Goal: Task Accomplishment & Management: Complete application form

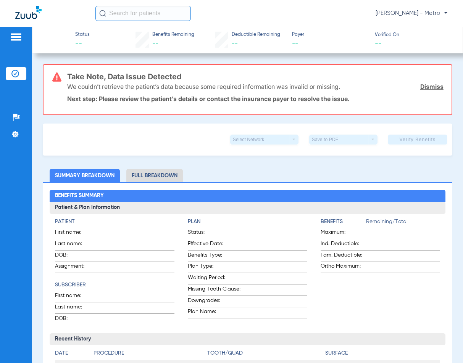
click at [146, 17] on input "text" at bounding box center [142, 13] width 95 height 15
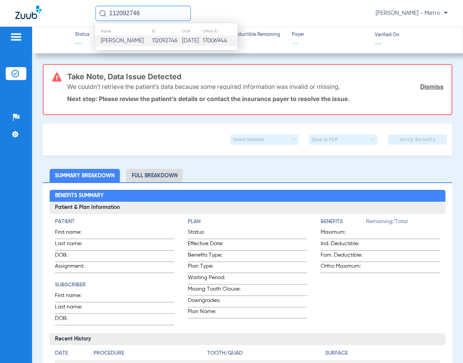
type input "112092746"
click at [168, 38] on td "112092746" at bounding box center [166, 40] width 31 height 11
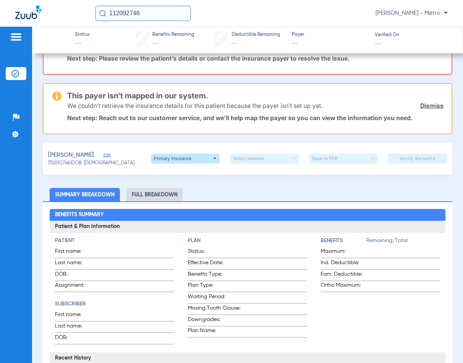
scroll to position [153, 0]
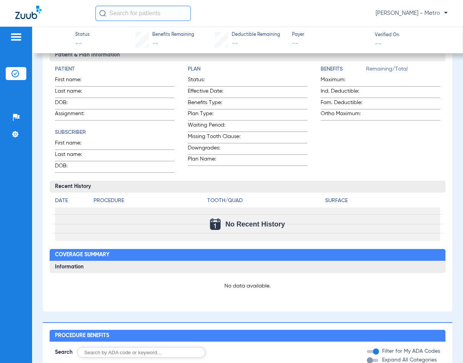
scroll to position [305, 0]
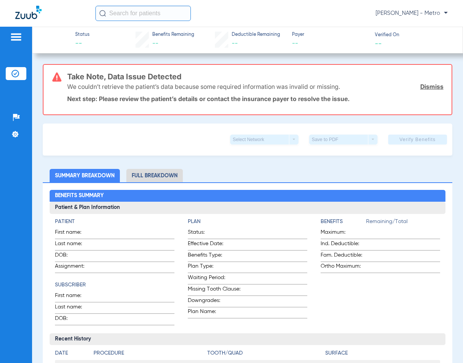
click at [423, 84] on link "Dismiss" at bounding box center [431, 87] width 23 height 8
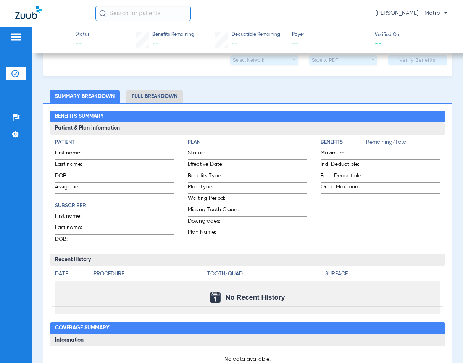
scroll to position [38, 0]
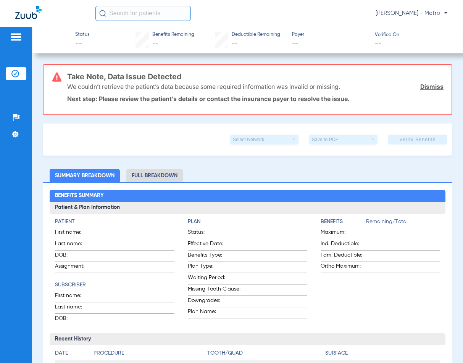
click at [15, 77] on li "Insurance Verification" at bounding box center [16, 73] width 21 height 13
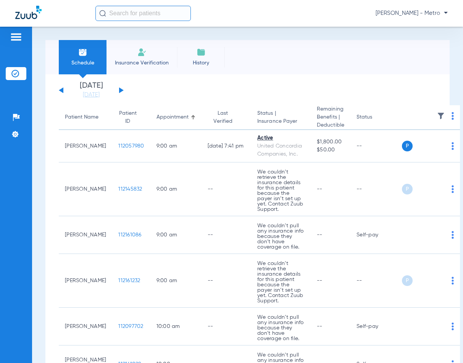
click at [148, 66] on span "Insurance Verification" at bounding box center [141, 63] width 59 height 8
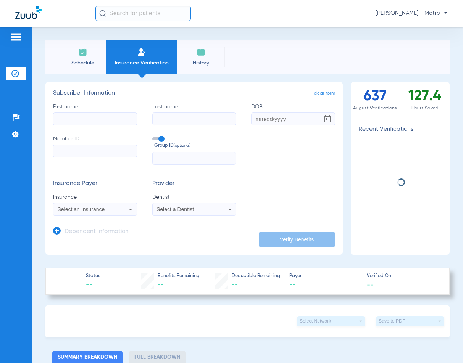
click at [95, 122] on input "First name" at bounding box center [95, 118] width 84 height 13
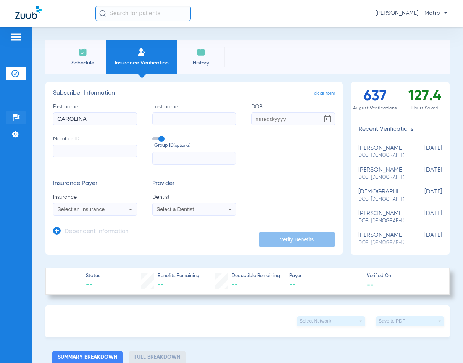
type input "CAROLINA"
type input "ARREDONDO"
type input "08/06/1981"
click at [95, 212] on span "Select an Insurance" at bounding box center [81, 209] width 47 height 6
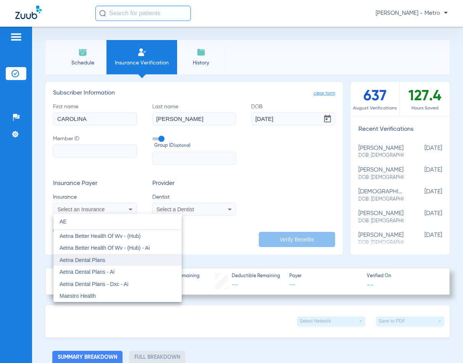
type input "AE"
click at [92, 257] on span "Aetna Dental Plans" at bounding box center [82, 260] width 46 height 6
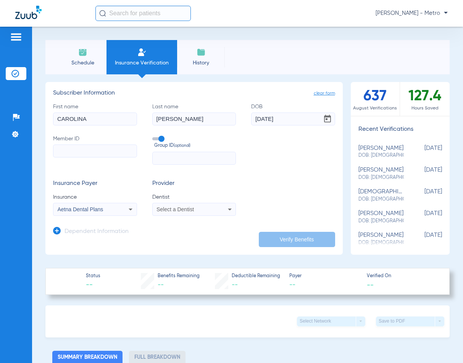
click at [170, 209] on span "Select a Dentist" at bounding box center [174, 209] width 37 height 6
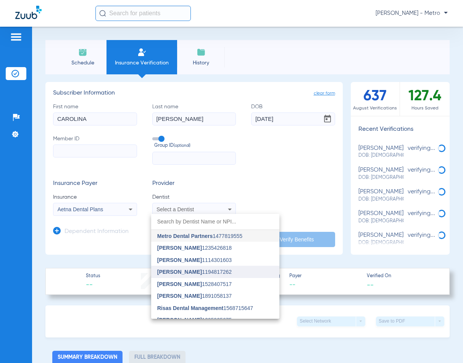
click at [193, 274] on span "John Coleman" at bounding box center [179, 272] width 45 height 6
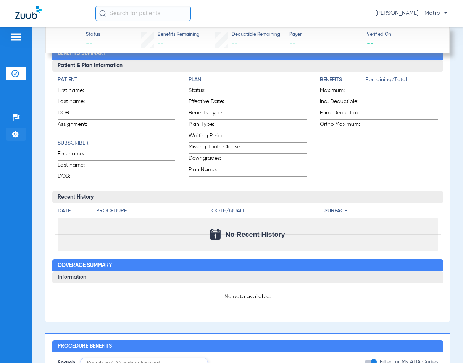
scroll to position [305, 0]
